Goal: Information Seeking & Learning: Check status

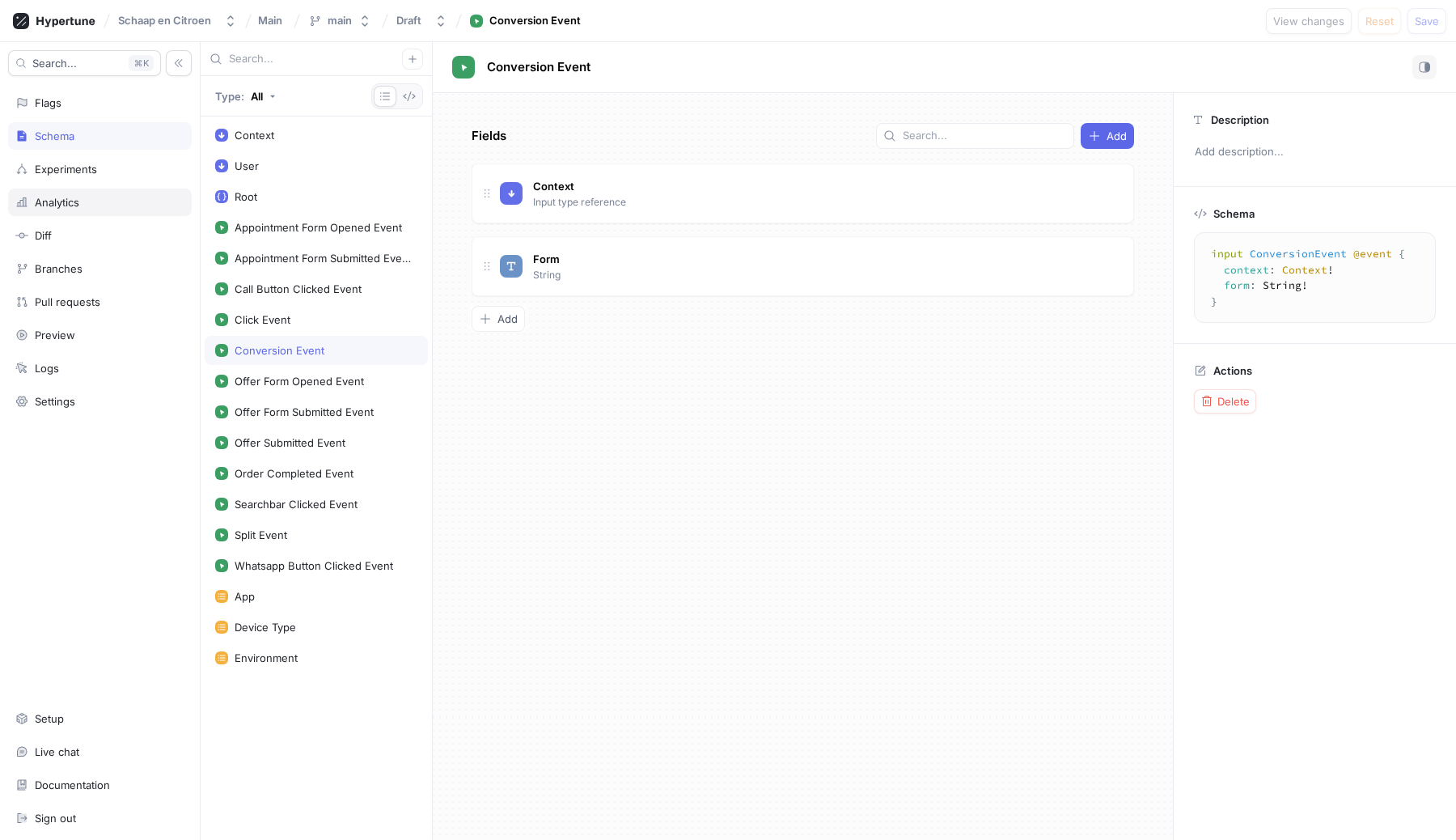
click at [62, 202] on div "Analytics" at bounding box center [57, 203] width 44 height 13
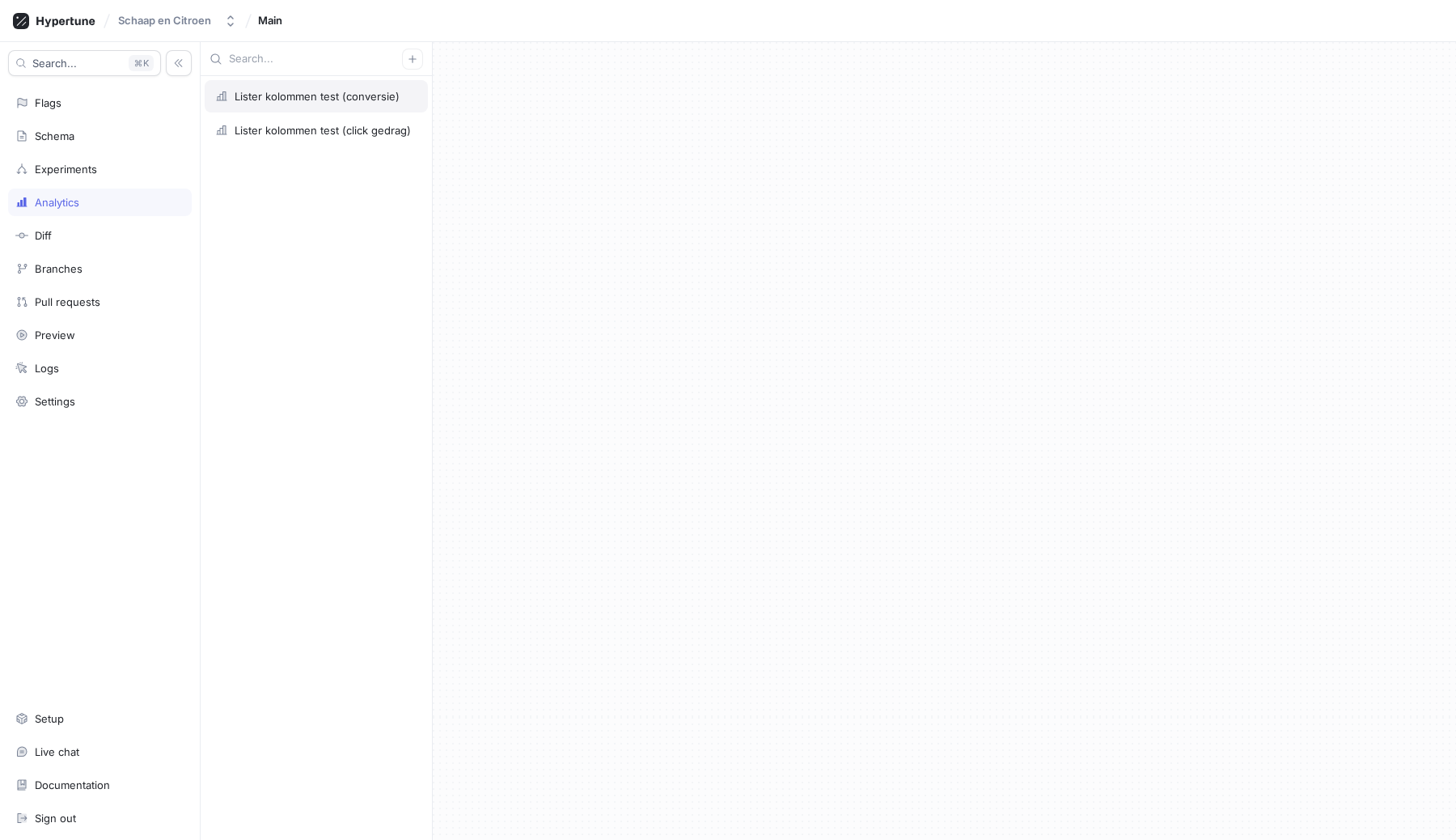
click at [322, 88] on div "Lister kolommen test (conversie)" at bounding box center [316, 96] width 223 height 32
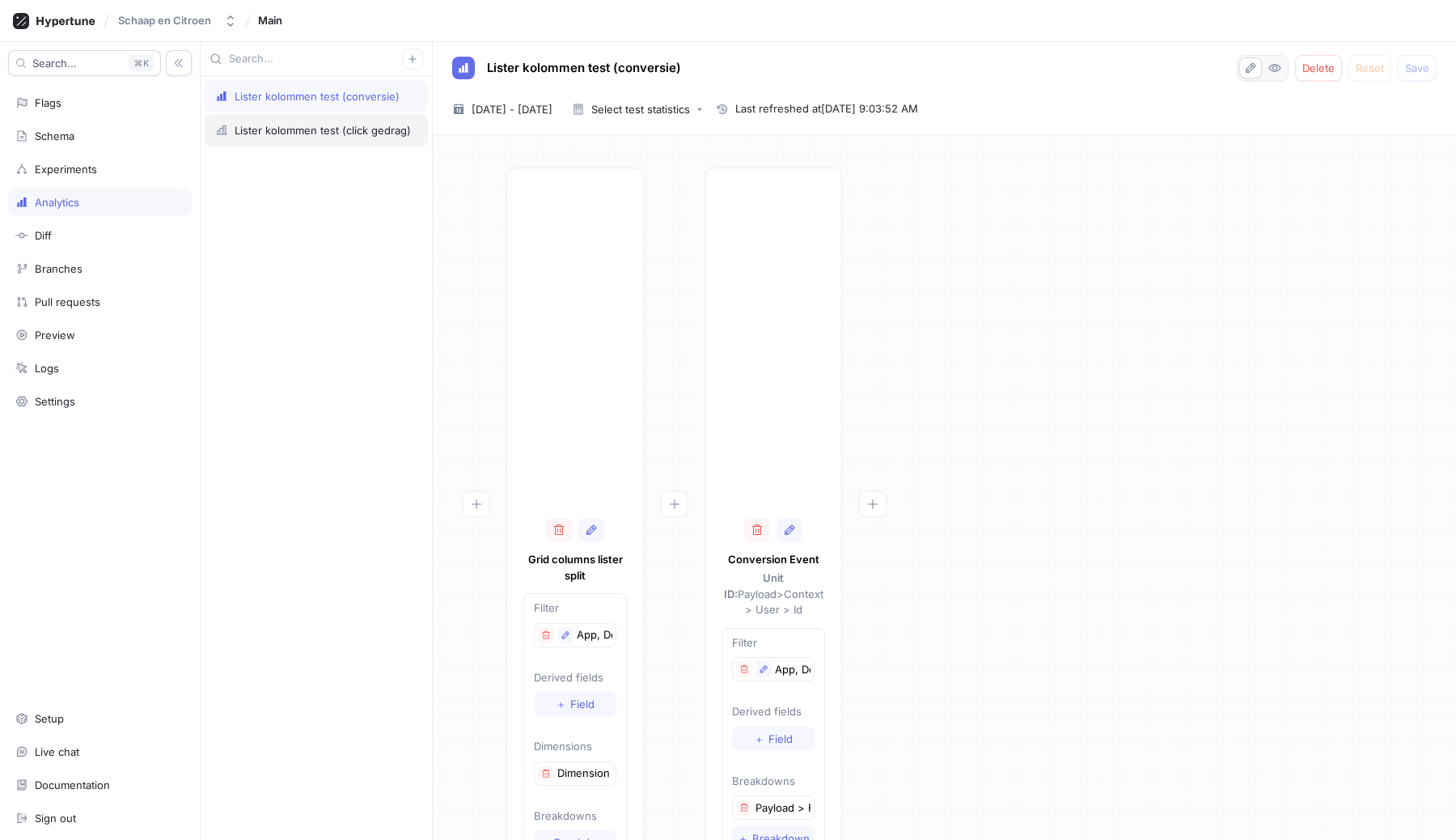
click at [329, 132] on div "Lister kolommen test (click gedrag)" at bounding box center [323, 130] width 176 height 13
click at [525, 101] on span "11 Sep 2025 - 10 Oct 2025" at bounding box center [512, 110] width 81 height 16
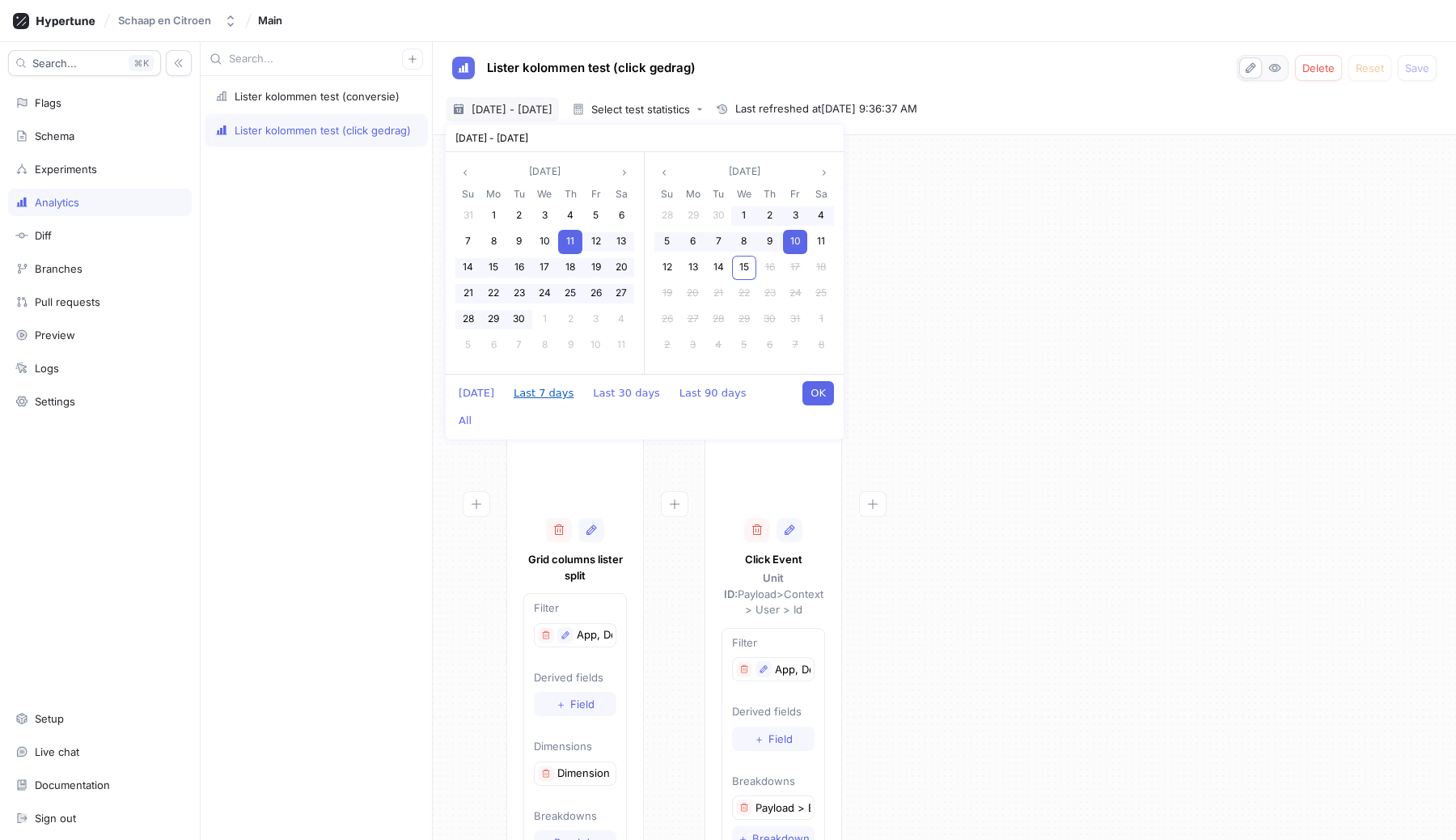
click at [528, 395] on button "Last 7 days" at bounding box center [543, 393] width 76 height 24
type input "[DATE] ~ [DATE]"
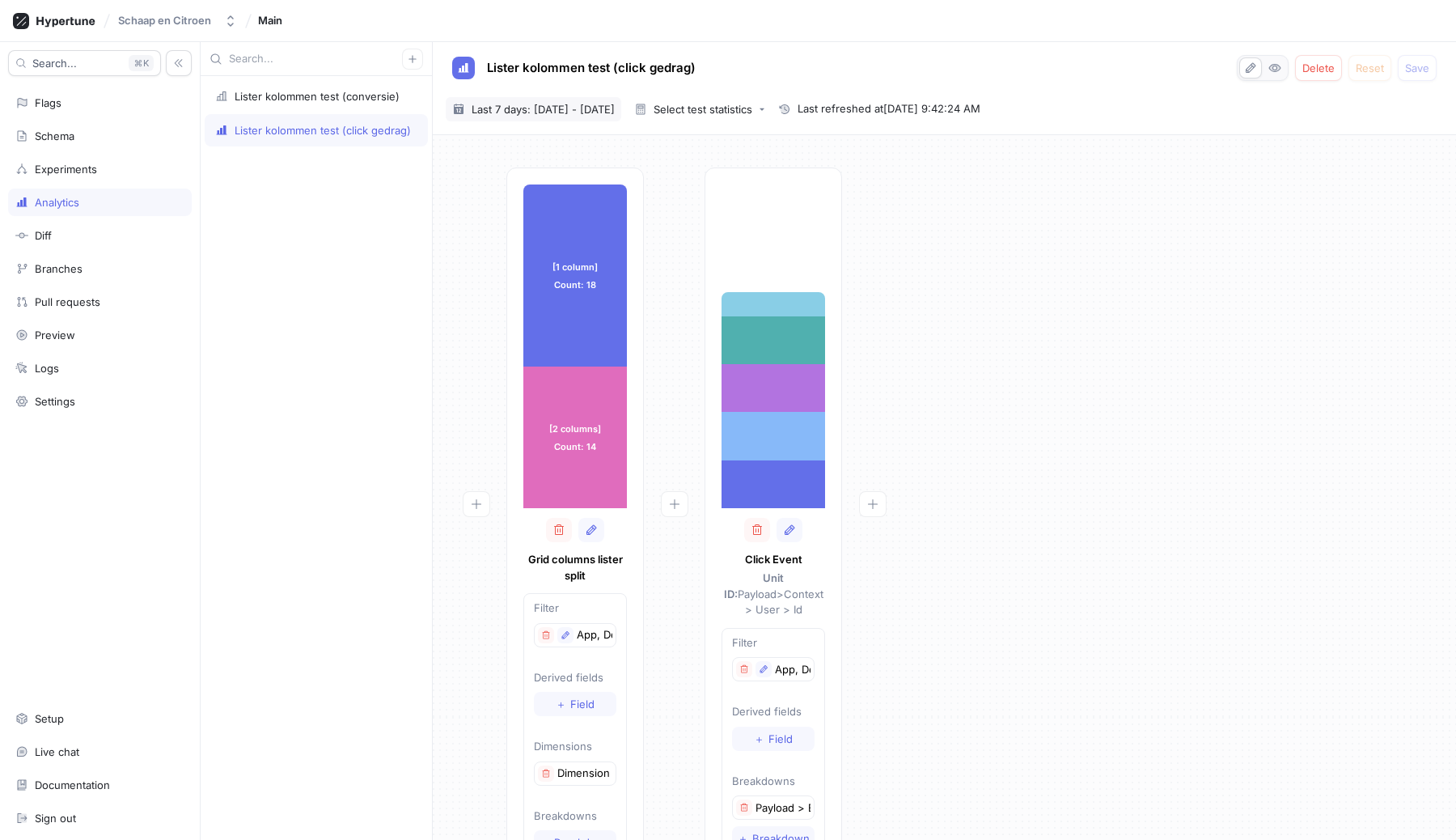
click at [583, 112] on span "Last 7 days: [DATE] - [DATE]" at bounding box center [543, 110] width 143 height 16
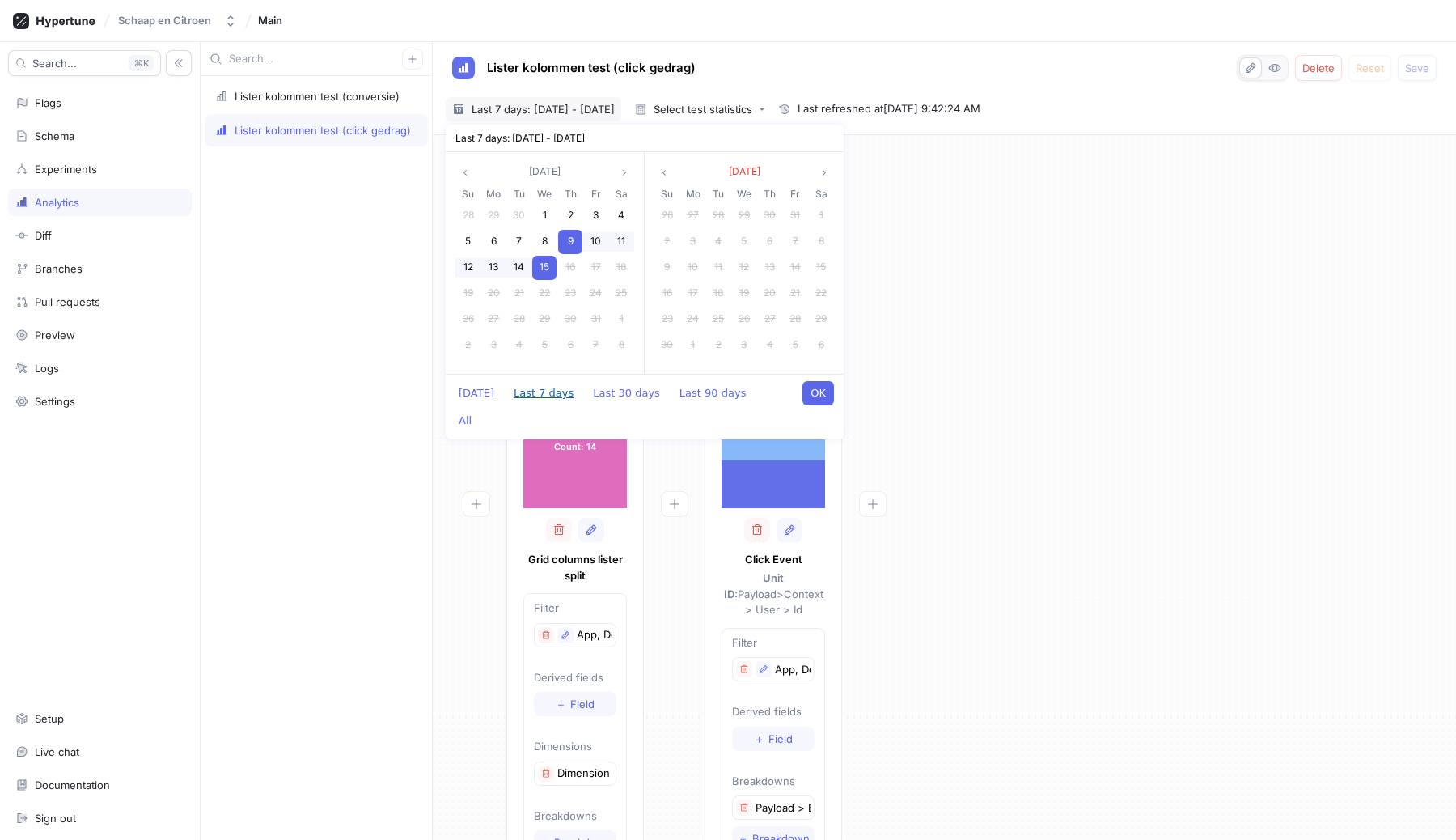
click at [525, 392] on button "Last 7 days" at bounding box center [543, 393] width 76 height 24
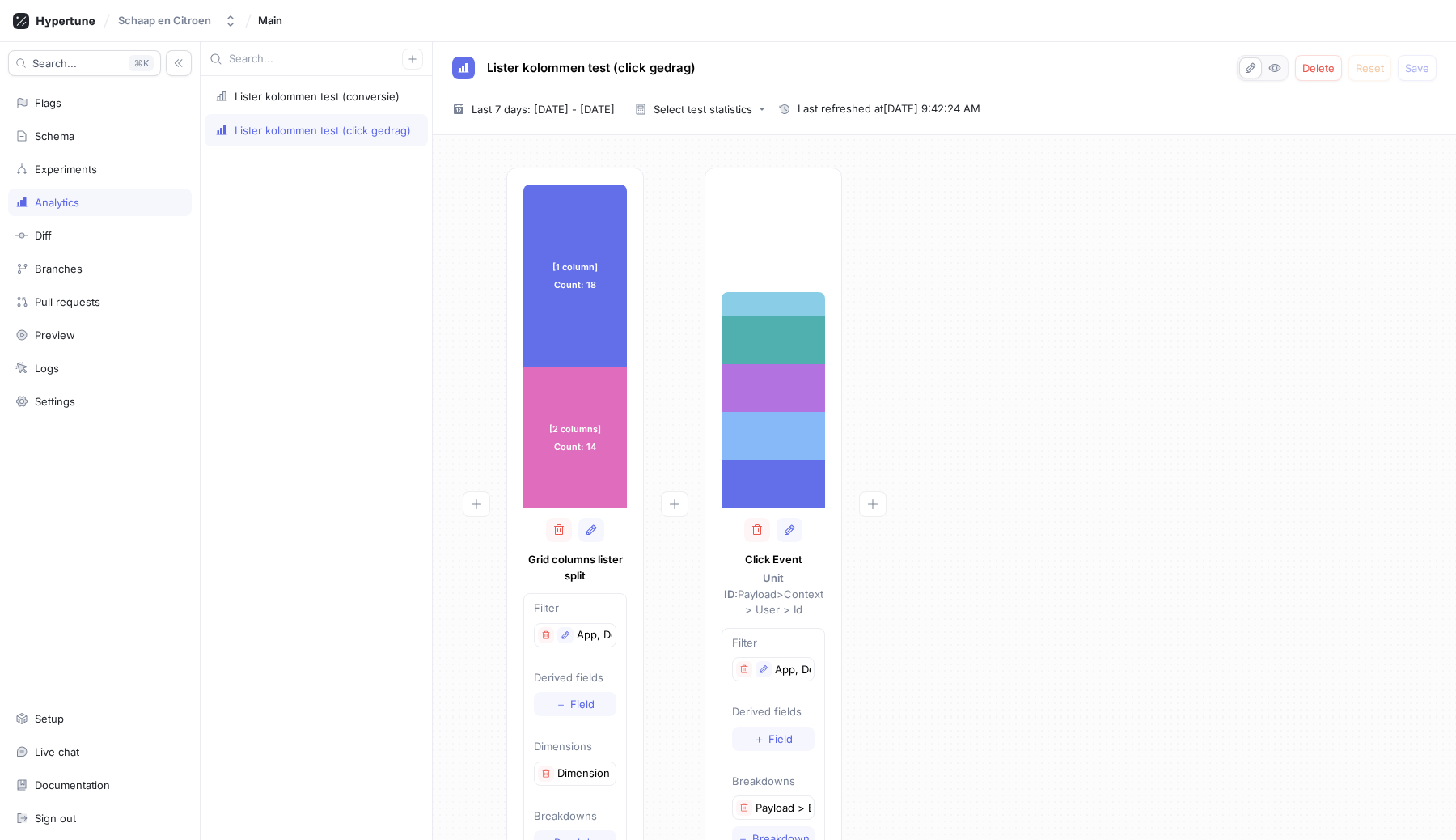
click at [1166, 355] on div "[1 column] Count: 18 [1 column] Count: 18 [2 columns] Count: 14 [2 columns] Cou…" at bounding box center [945, 528] width 998 height 721
click at [400, 380] on div "Lister kolommen test (conversie) Lister kolommen test (click gedrag)" at bounding box center [316, 458] width 231 height 764
click at [384, 312] on div "Lister kolommen test (conversie) Lister kolommen test (click gedrag)" at bounding box center [316, 458] width 231 height 764
click at [328, 104] on div "Lister kolommen test (conversie)" at bounding box center [316, 96] width 223 height 32
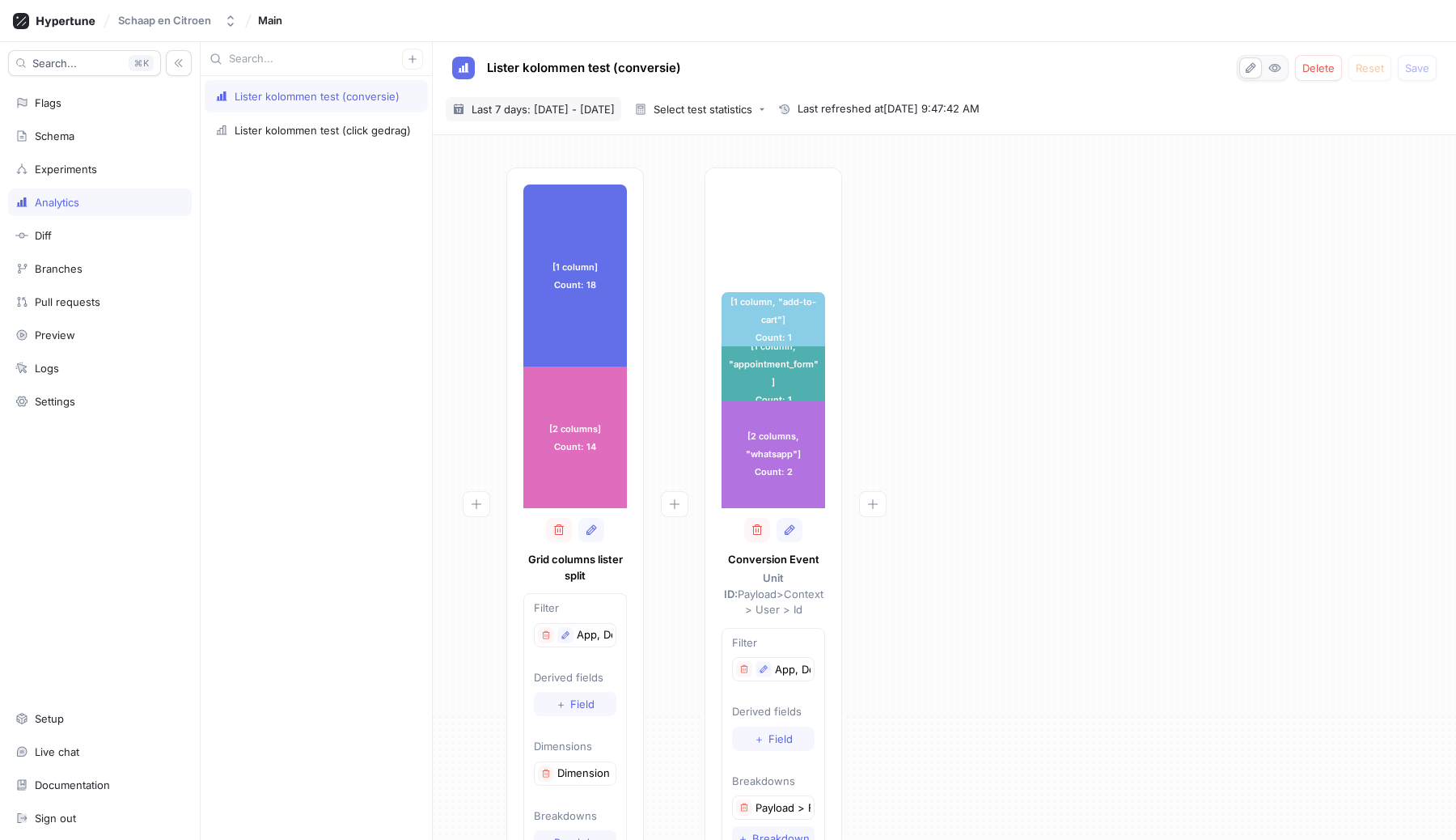
click at [544, 103] on span "Last 7 days: [DATE] - [DATE]" at bounding box center [543, 110] width 143 height 16
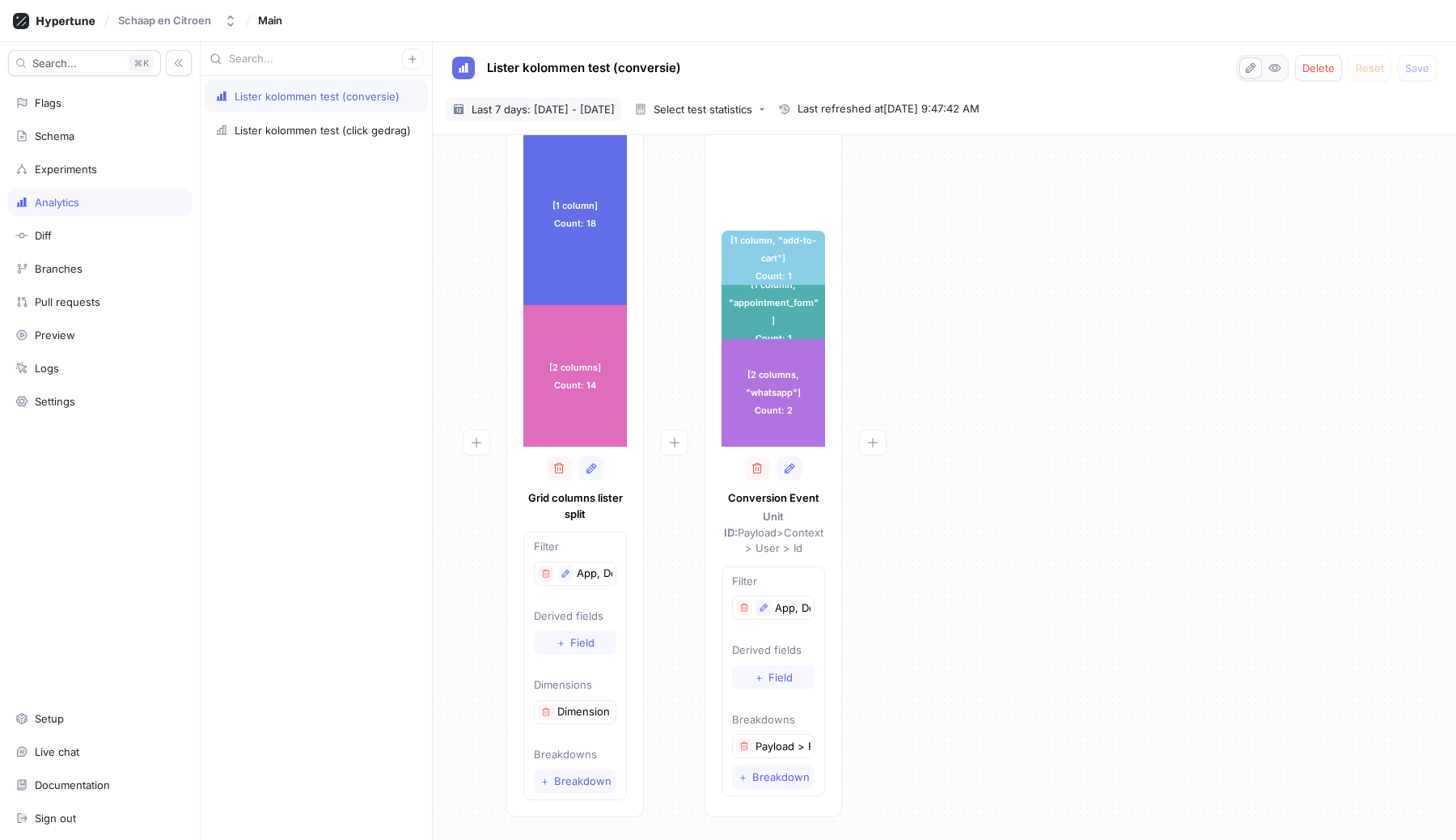
click at [592, 576] on p "App, Device en Environment" at bounding box center [594, 574] width 35 height 16
click at [566, 576] on icon "button" at bounding box center [565, 574] width 10 height 10
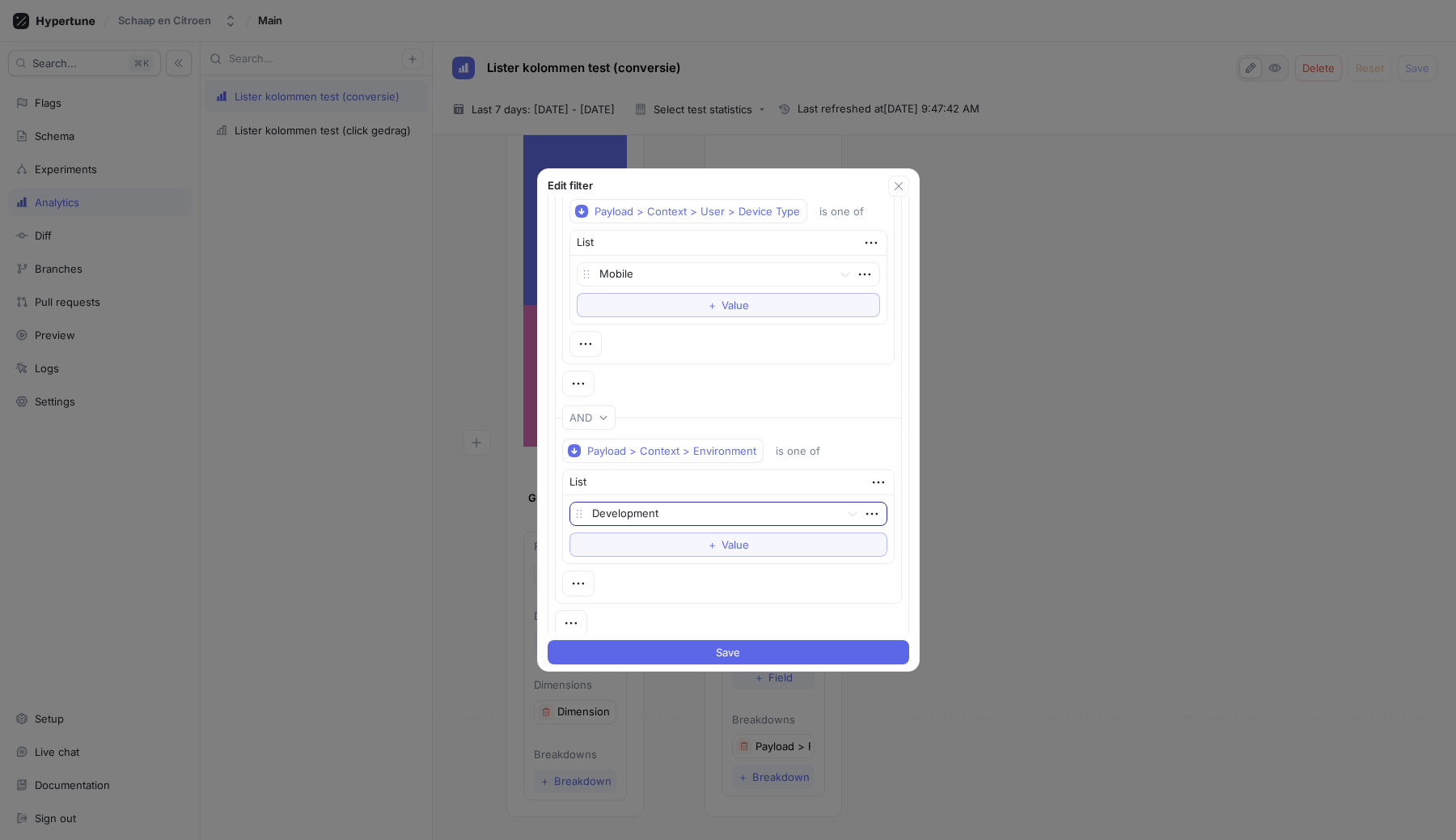
scroll to position [277, 0]
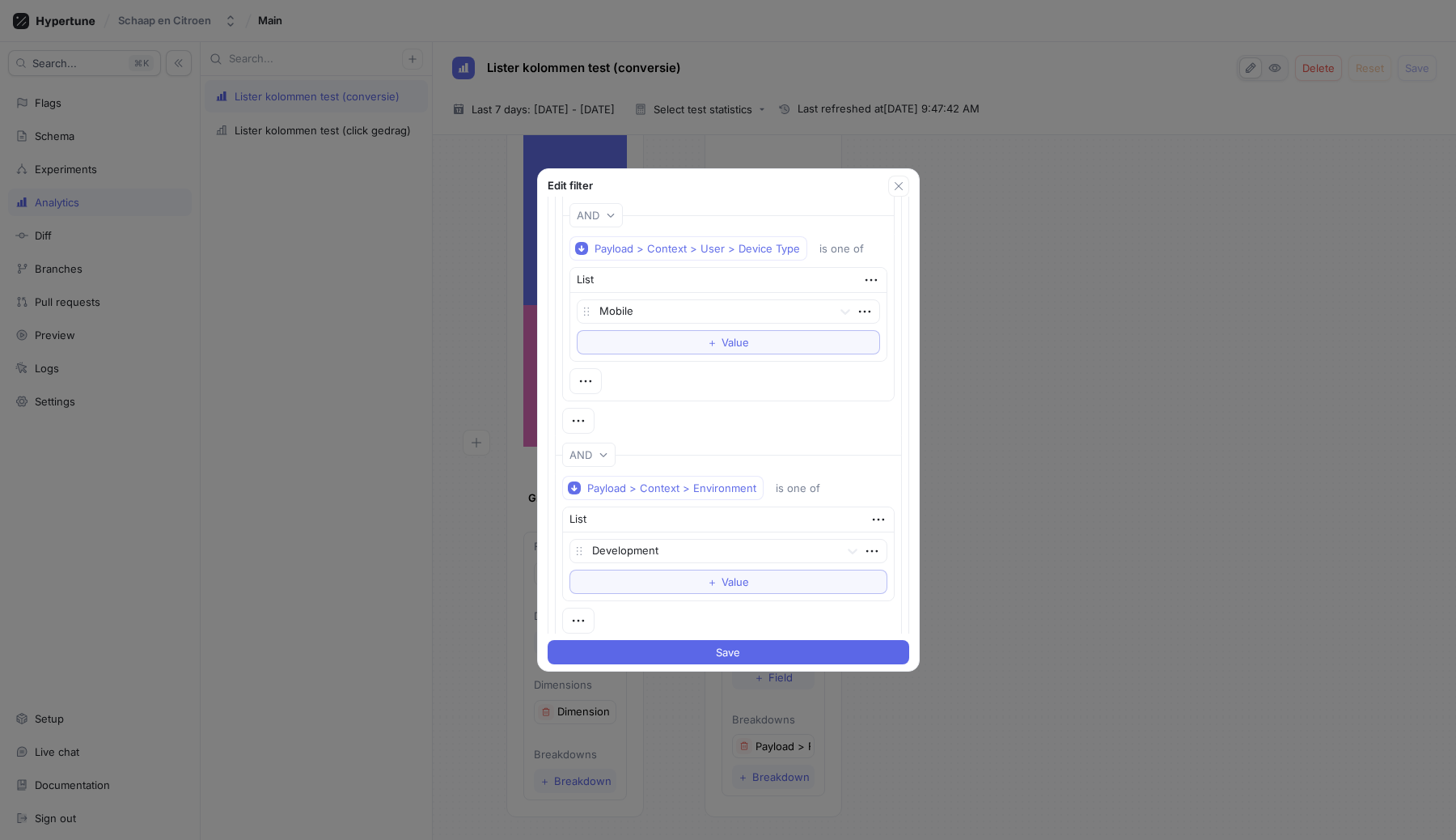
click at [1092, 340] on div "Edit filter Name App, Device en Environment Filter logic Payload > Context > Ap…" at bounding box center [728, 420] width 1456 height 840
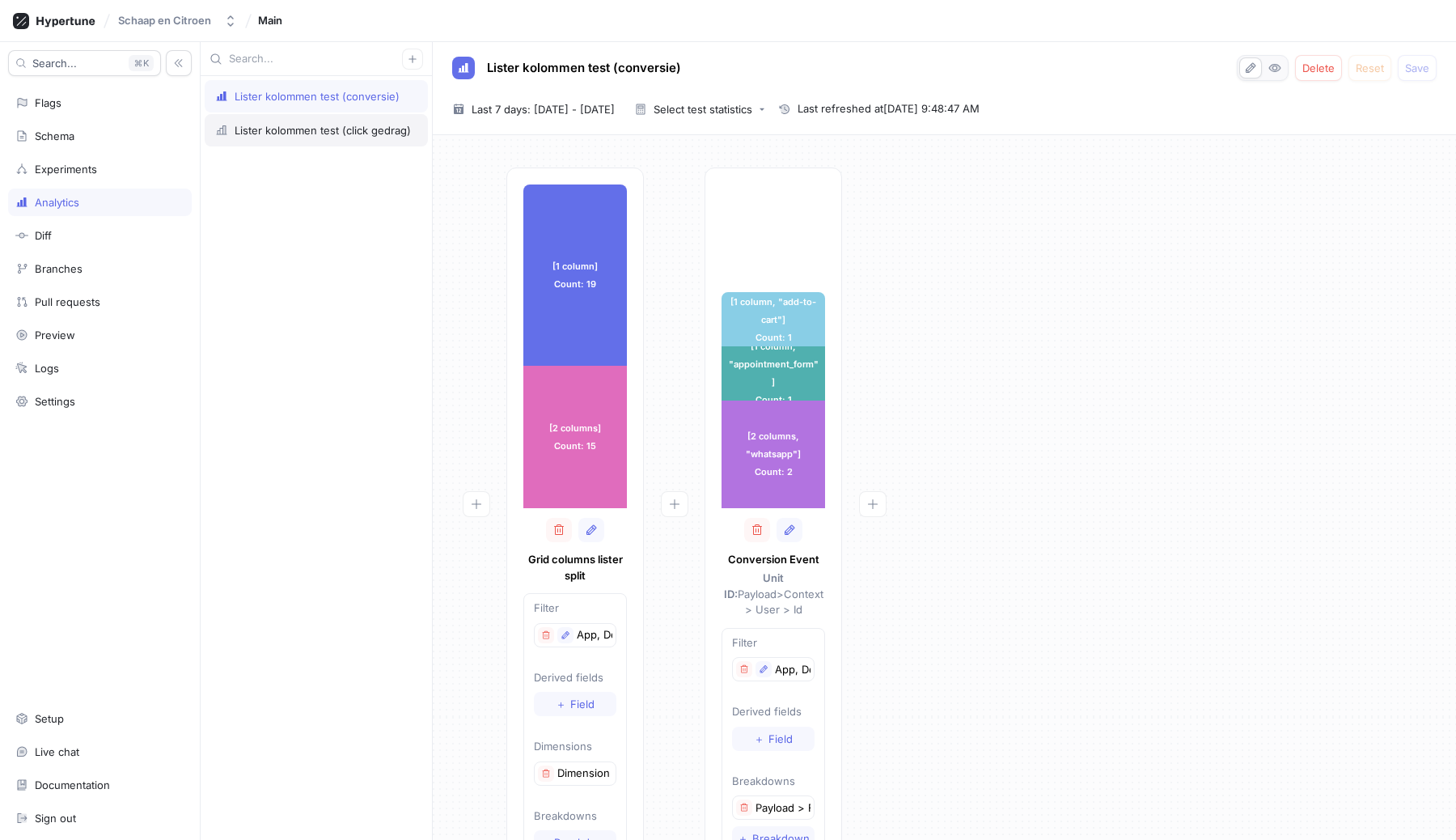
click at [308, 129] on div "Lister kolommen test (click gedrag)" at bounding box center [323, 130] width 176 height 13
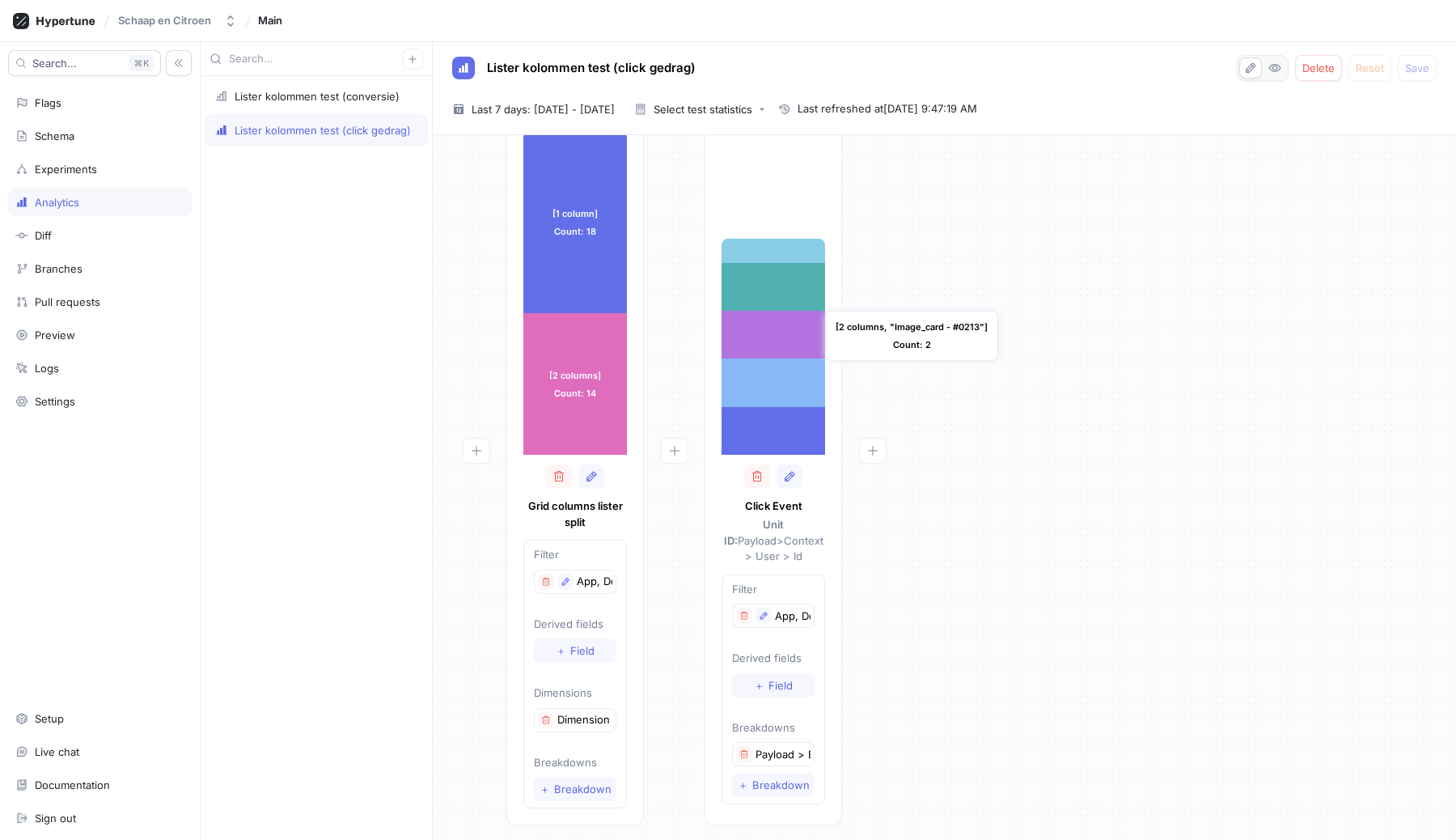
scroll to position [62, 0]
